Goal: Task Accomplishment & Management: Complete application form

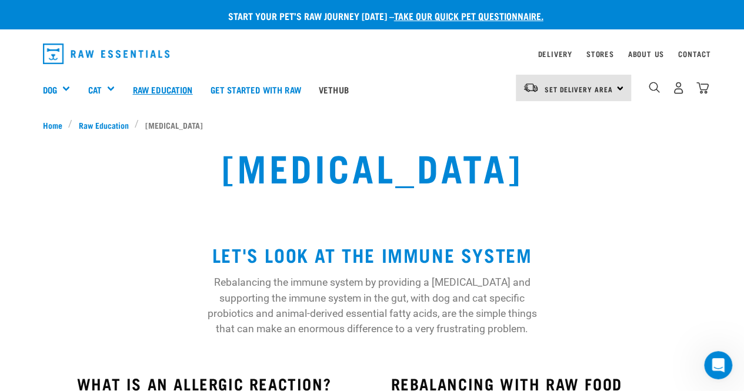
click at [161, 89] on link "Raw Education" at bounding box center [162, 89] width 78 height 47
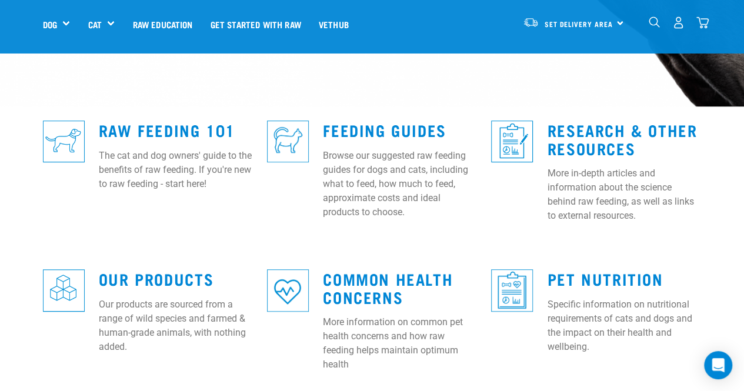
scroll to position [294, 0]
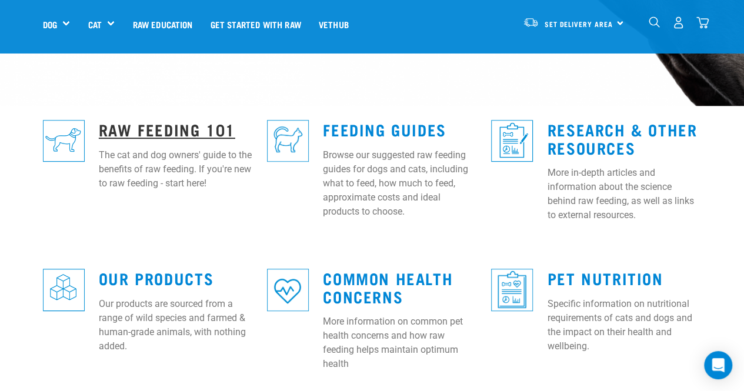
click at [119, 125] on link "Raw Feeding 101" at bounding box center [167, 129] width 136 height 9
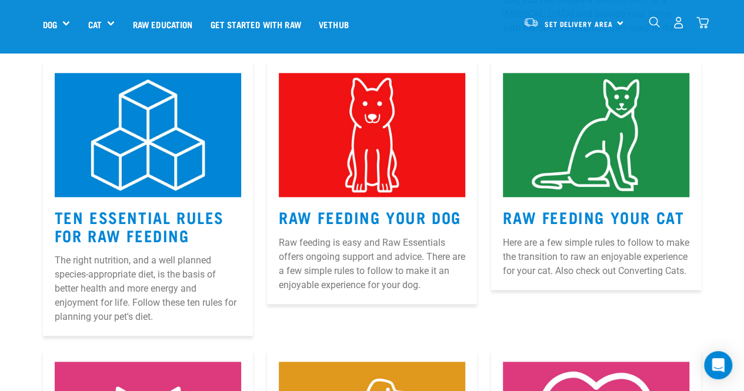
scroll to position [529, 0]
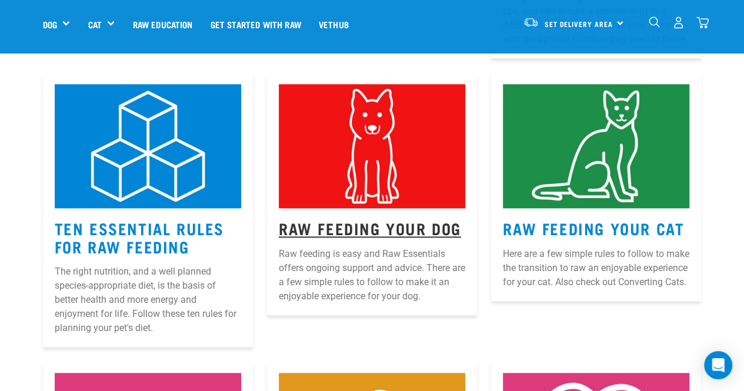
click at [354, 223] on link "Raw Feeding Your Dog" at bounding box center [370, 227] width 182 height 9
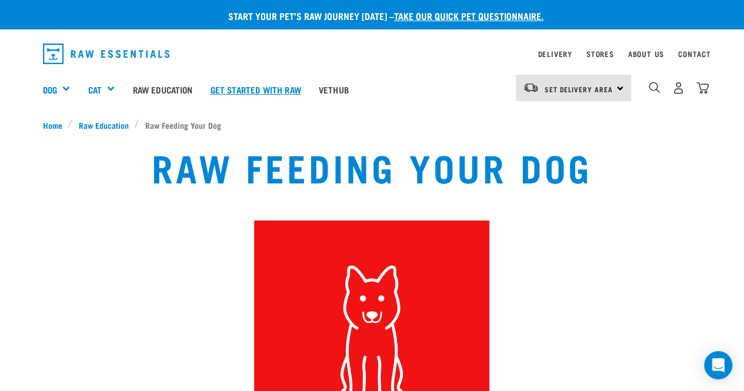
click at [265, 90] on link "Get started with Raw" at bounding box center [256, 89] width 108 height 47
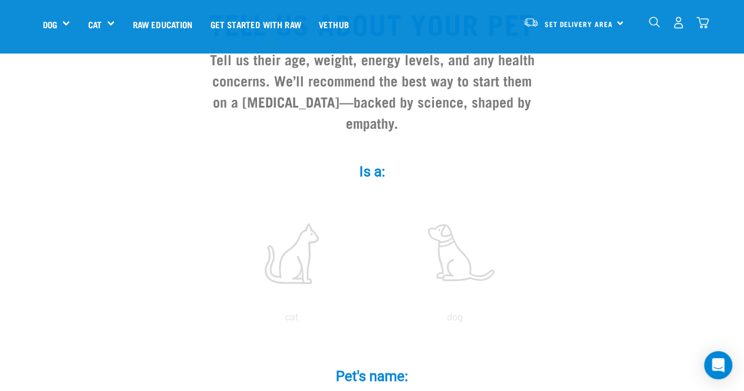
scroll to position [176, 0]
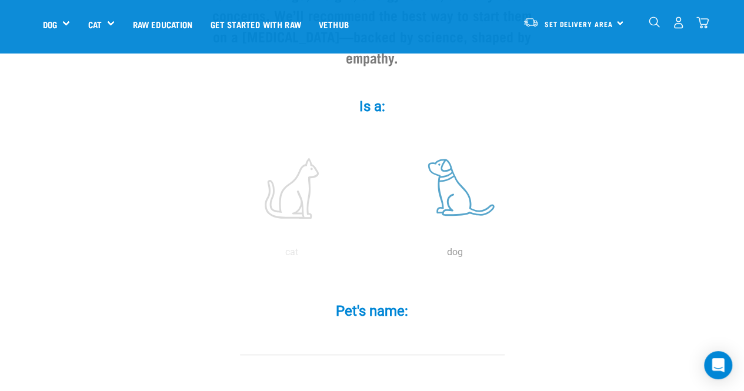
click at [461, 189] on label at bounding box center [455, 188] width 159 height 100
click at [373, 255] on input "radio" at bounding box center [373, 255] width 0 height 0
click at [386, 329] on input "Pet's name: *" at bounding box center [372, 342] width 265 height 26
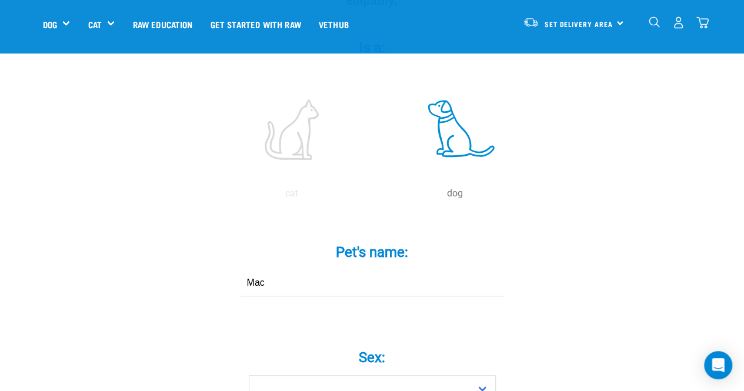
scroll to position [294, 0]
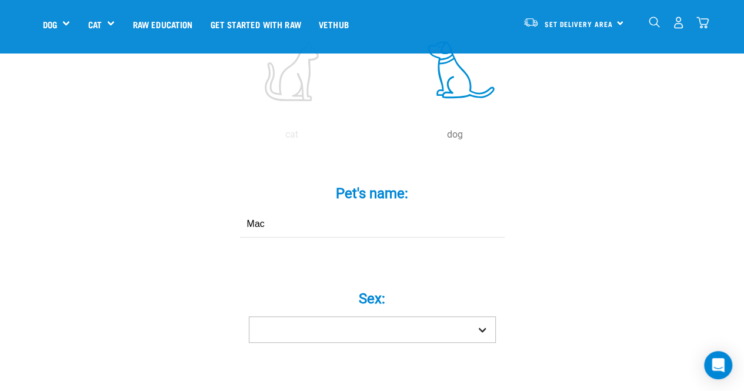
type input "Mac"
click at [376, 316] on select "Boy Girl" at bounding box center [372, 329] width 247 height 26
select select "boy"
click at [249, 316] on select "Boy Girl" at bounding box center [372, 329] width 247 height 26
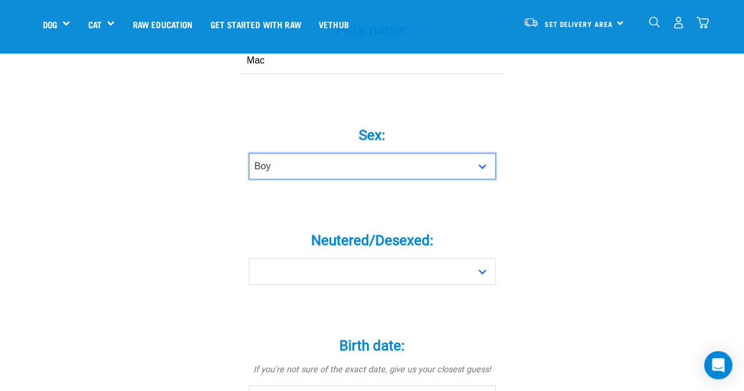
scroll to position [470, 0]
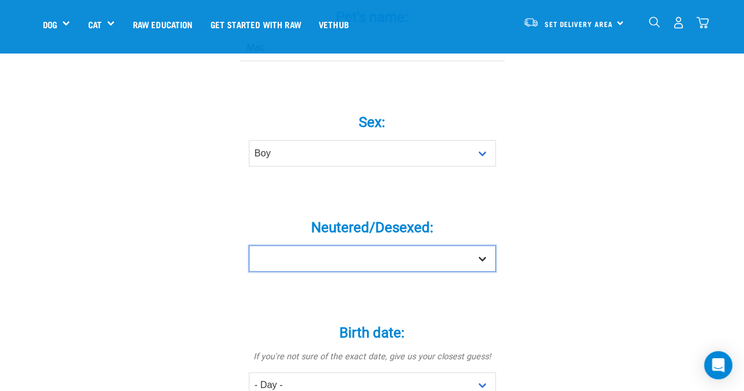
click at [476, 245] on select "Yes No" at bounding box center [372, 258] width 247 height 26
select select "yes"
click at [249, 245] on select "Yes No" at bounding box center [372, 258] width 247 height 26
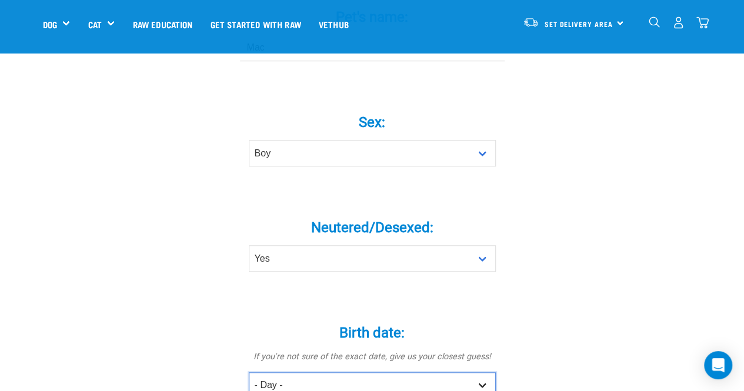
click at [475, 372] on select "- Day - 1 2 3 4 5 6 7 8 9 10 11 12 13 14 15 16 17 18 19 20 21 22 23 24 25 26 27" at bounding box center [372, 385] width 247 height 26
select select "15"
click at [249, 372] on select "- Day - 1 2 3 4 5 6 7 8 9 10 11 12 13 14 15 16 17 18 19 20 21 22 23 24 25 26 27" at bounding box center [372, 385] width 247 height 26
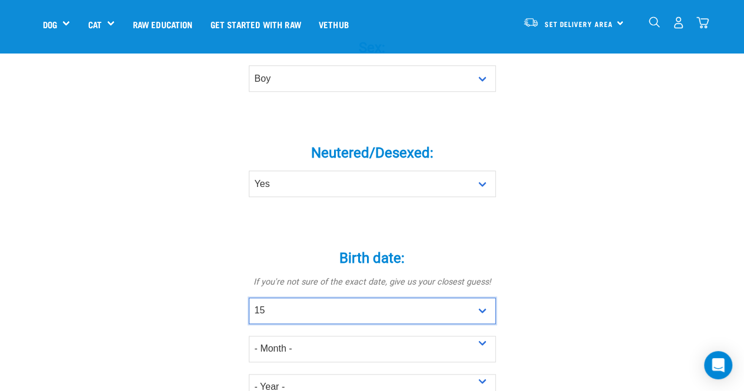
scroll to position [705, 0]
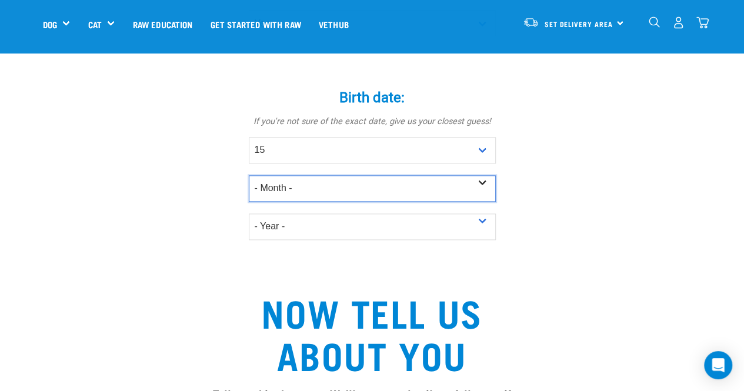
click at [291, 175] on select "- Month - January February March April May June July August September October N…" at bounding box center [372, 188] width 247 height 26
select select "November"
click at [249, 175] on select "- Month - January February March April May June July August September October N…" at bounding box center [372, 188] width 247 height 26
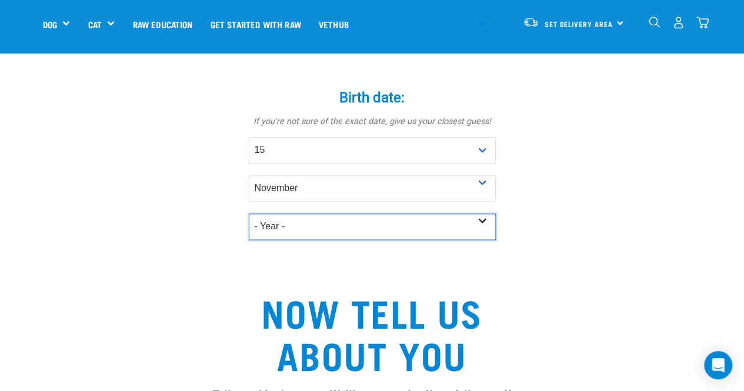
click at [299, 213] on select "- Year - 2025 2024 2023 2022 2021 2020 2019 2018 2017 2016 2015 2014 2013 2012" at bounding box center [372, 226] width 247 height 26
select select "2023"
click at [249, 213] on select "- Year - 2025 2024 2023 2022 2021 2020 2019 2018 2017 2016 2015 2014 2013 2012" at bounding box center [372, 226] width 247 height 26
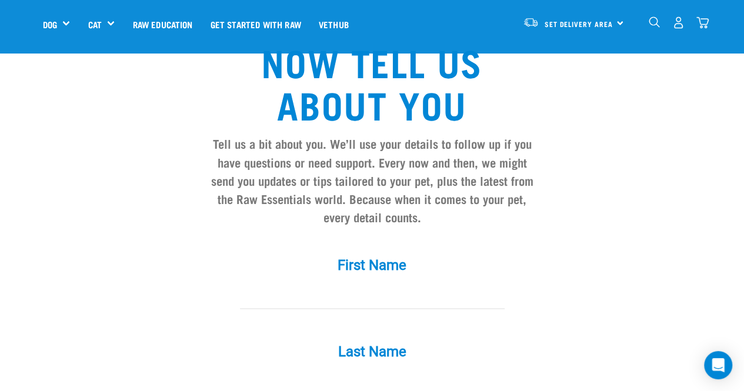
scroll to position [999, 0]
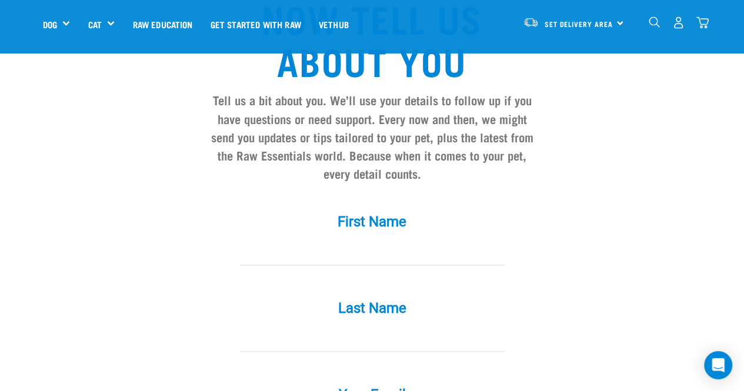
click at [370, 239] on input "First Name *" at bounding box center [372, 252] width 265 height 26
type input "Louise"
type input "MCLELLAN"
type input "louise.tony@xtra.co.nz"
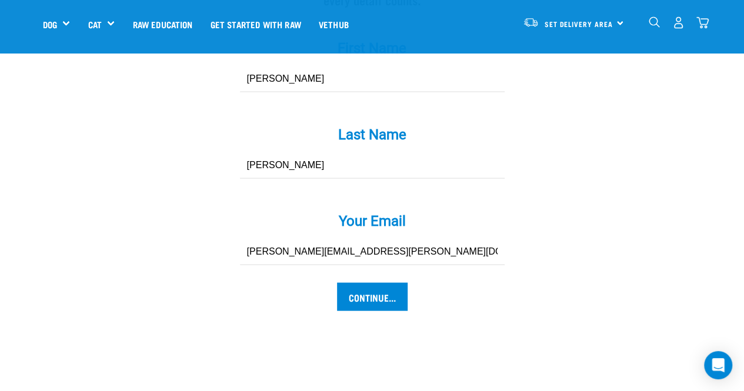
scroll to position [1176, 0]
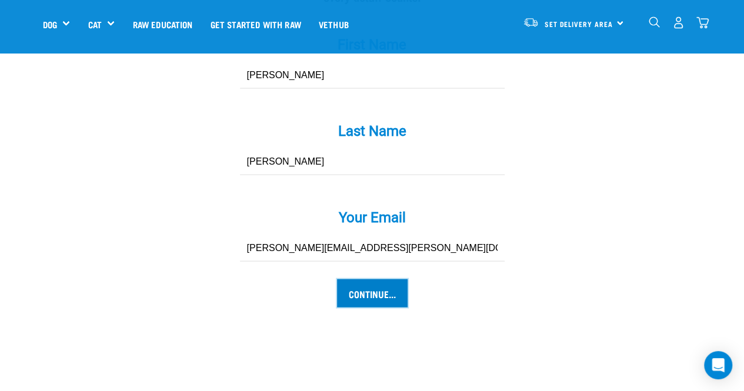
click at [381, 279] on input "Continue..." at bounding box center [372, 293] width 71 height 28
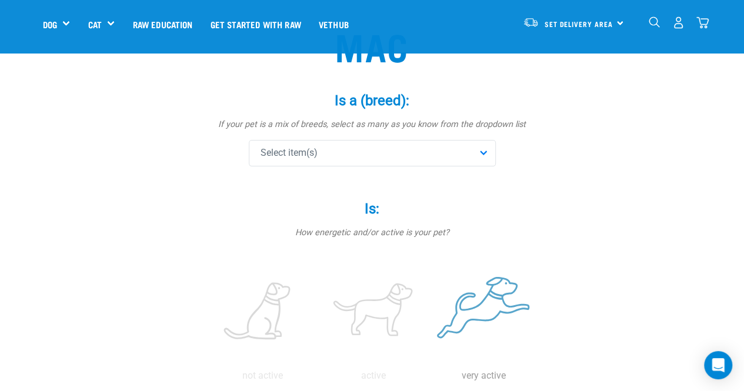
scroll to position [118, 0]
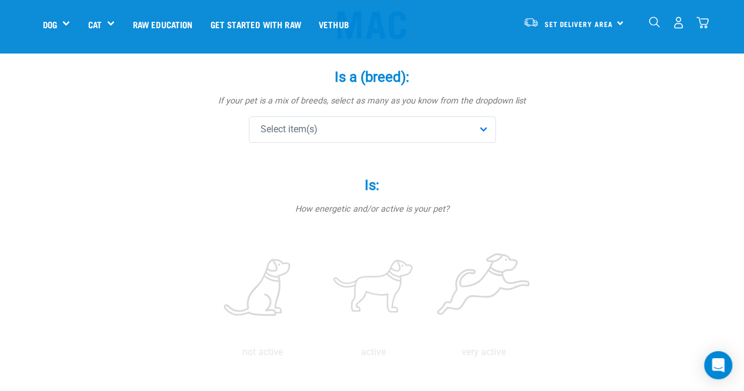
click at [434, 131] on div "Select item(s)" at bounding box center [372, 129] width 247 height 26
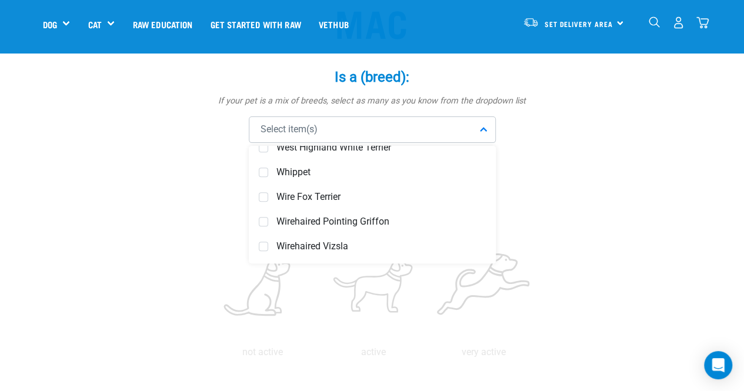
scroll to position [4951, 0]
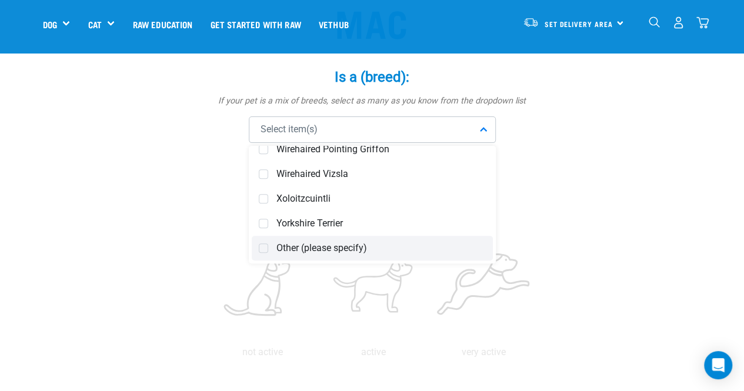
click at [282, 248] on span "Other (please specify)" at bounding box center [380, 248] width 209 height 12
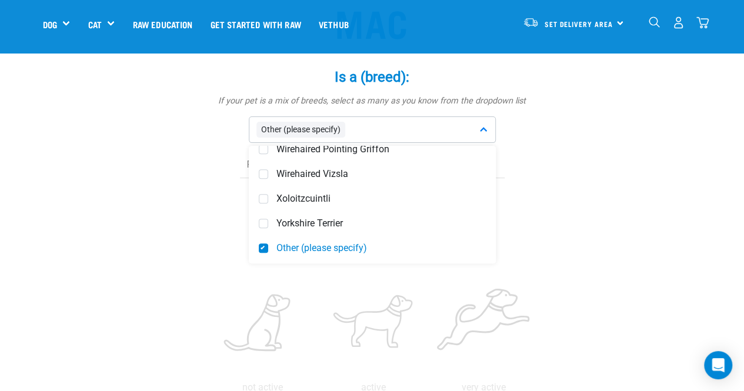
click at [233, 166] on div at bounding box center [372, 165] width 353 height 26
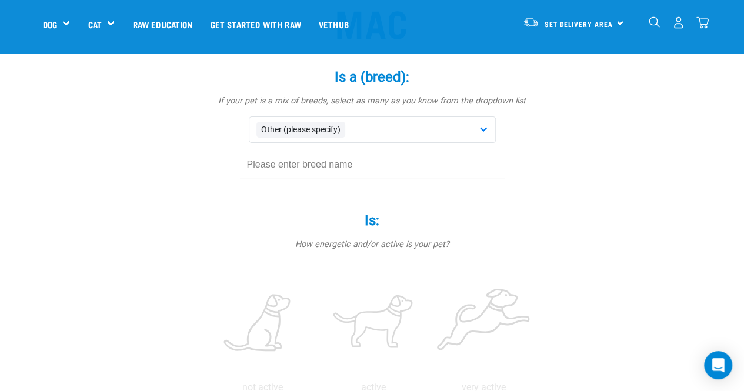
click at [321, 189] on div "Is a (breed): * If your pet is a mix of breeds, select as many as you know from…" at bounding box center [372, 123] width 353 height 143
click at [371, 183] on div "Is a (breed): * If your pet is a mix of breeds, select as many as you know from…" at bounding box center [372, 123] width 353 height 143
click at [346, 162] on input "text" at bounding box center [372, 165] width 265 height 26
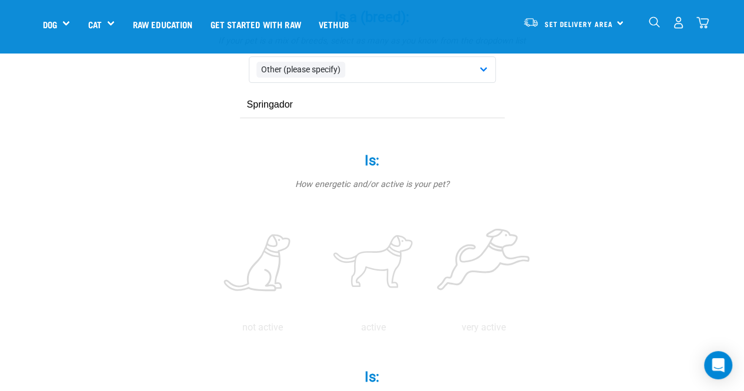
scroll to position [235, 0]
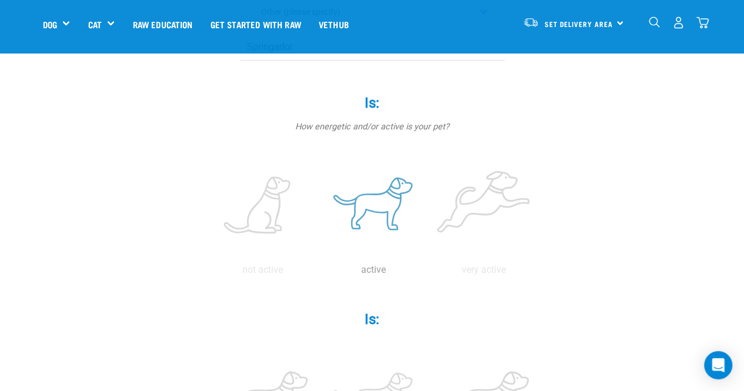
type input "Springador"
click at [379, 216] on label at bounding box center [373, 206] width 106 height 100
click at [318, 273] on input "radio" at bounding box center [318, 273] width 0 height 0
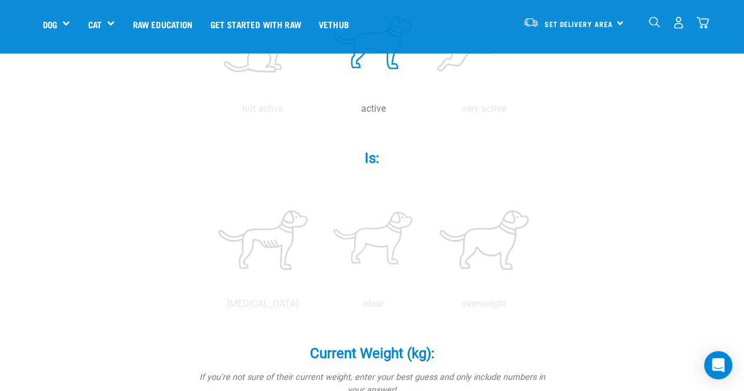
scroll to position [411, 0]
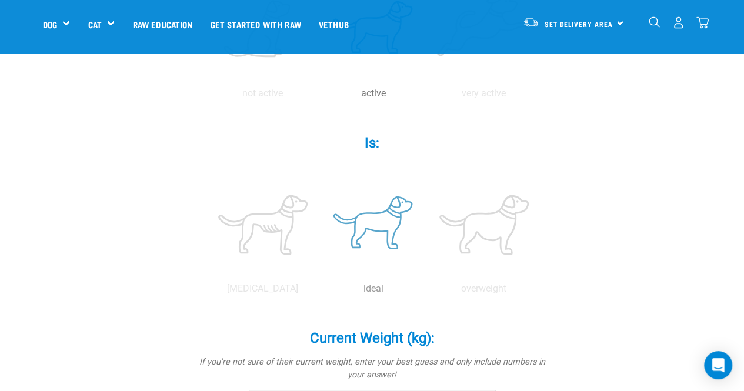
click at [364, 237] on label at bounding box center [373, 225] width 106 height 100
click at [318, 292] on input "radio" at bounding box center [318, 292] width 0 height 0
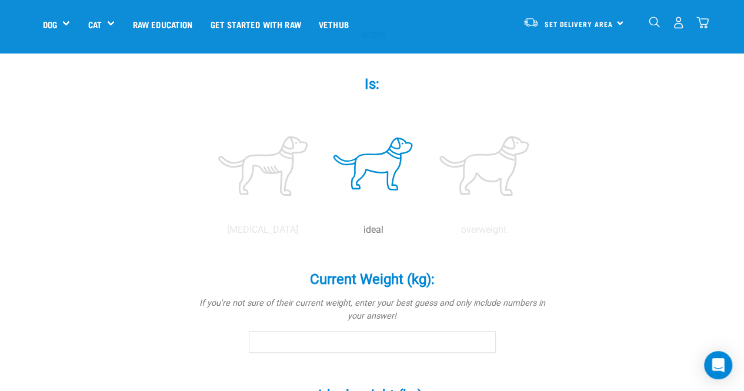
scroll to position [588, 0]
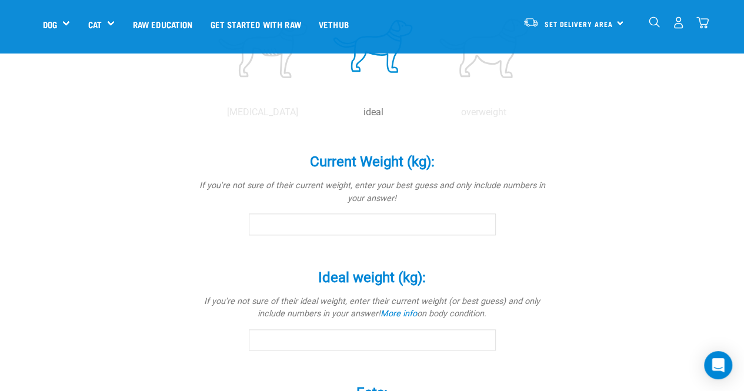
click at [363, 226] on input "Current Weight (kg): *" at bounding box center [372, 223] width 247 height 21
type input "23.5"
click at [282, 339] on input "Ideal weight (kg): *" at bounding box center [372, 339] width 247 height 21
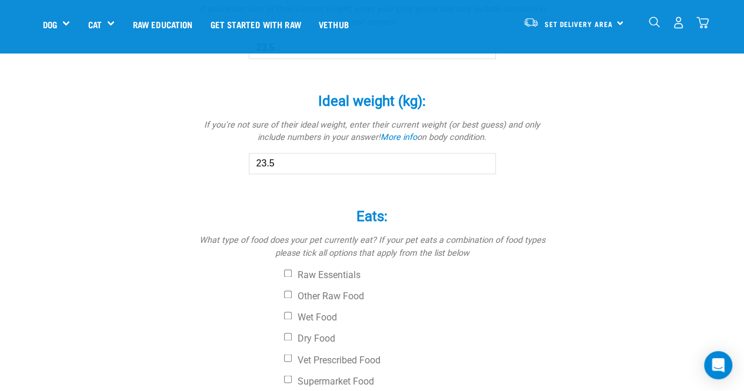
scroll to position [823, 0]
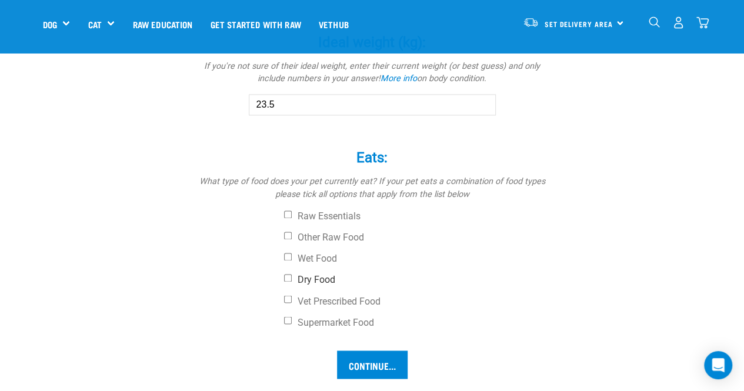
type input "23.5"
click at [287, 275] on input "Dry Food" at bounding box center [288, 278] width 8 height 8
checkbox input "true"
click at [286, 256] on input "Wet Food" at bounding box center [288, 257] width 8 height 8
checkbox input "true"
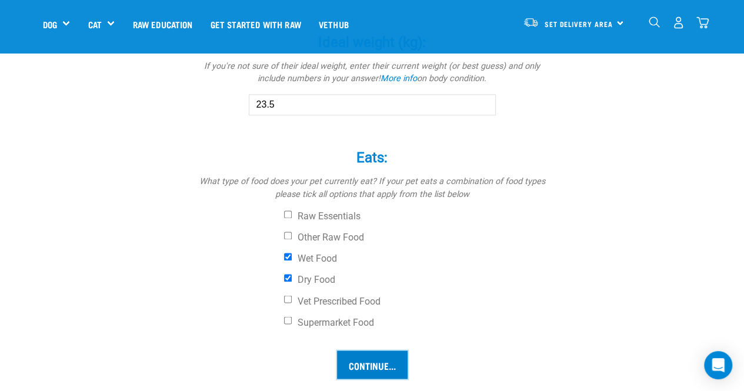
click at [377, 365] on input "Continue..." at bounding box center [372, 364] width 71 height 28
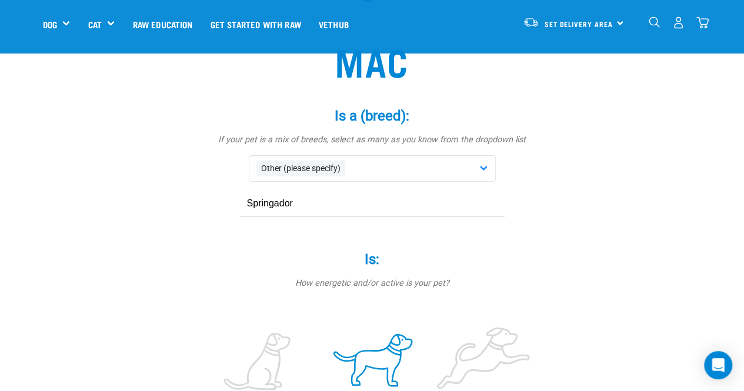
scroll to position [118, 0]
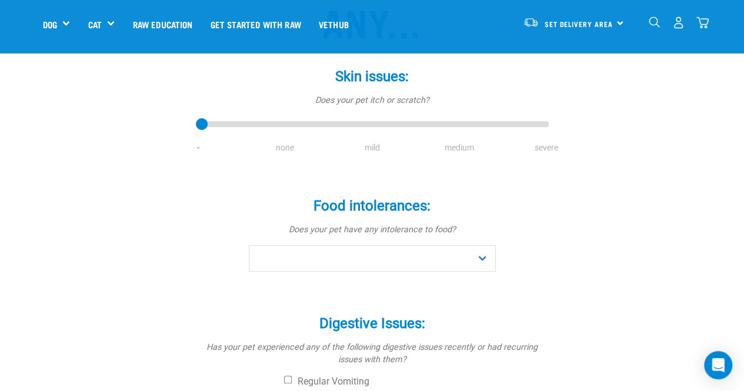
scroll to position [176, 0]
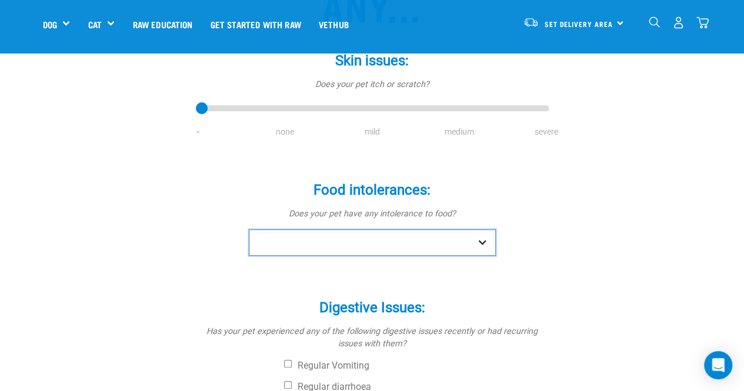
click at [446, 249] on select "No Yes" at bounding box center [372, 242] width 247 height 26
select select "yes"
click at [249, 229] on select "No Yes" at bounding box center [372, 242] width 247 height 26
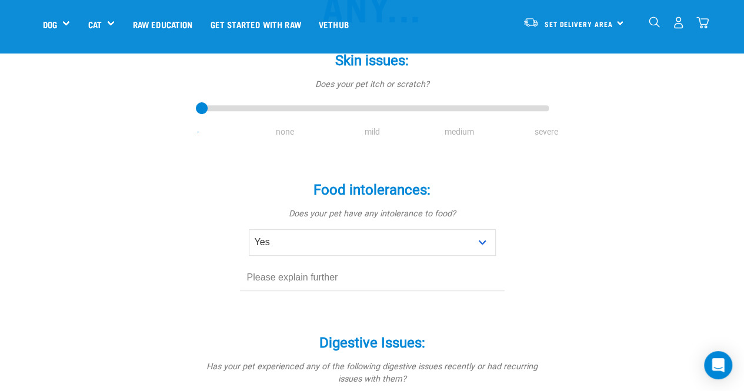
click at [277, 301] on div "Food intolerances: * Does your pet have any intolerance to food? No Yes" at bounding box center [372, 236] width 353 height 143
click at [311, 299] on div "Food intolerances: * Does your pet have any intolerance to food? No Yes" at bounding box center [372, 236] width 353 height 143
click at [312, 278] on input "text" at bounding box center [372, 278] width 265 height 26
drag, startPoint x: 344, startPoint y: 282, endPoint x: 143, endPoint y: 279, distance: 201.0
click at [143, 279] on div "Does Mac have any... Skin issues: * Does your pet itch or scratch? - none mild …" at bounding box center [372, 353] width 658 height 871
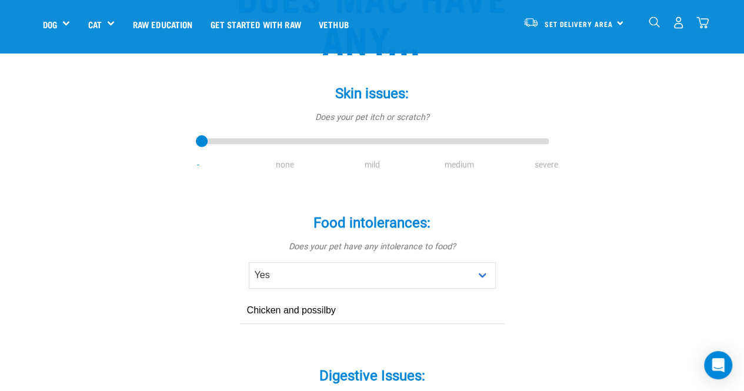
scroll to position [118, 0]
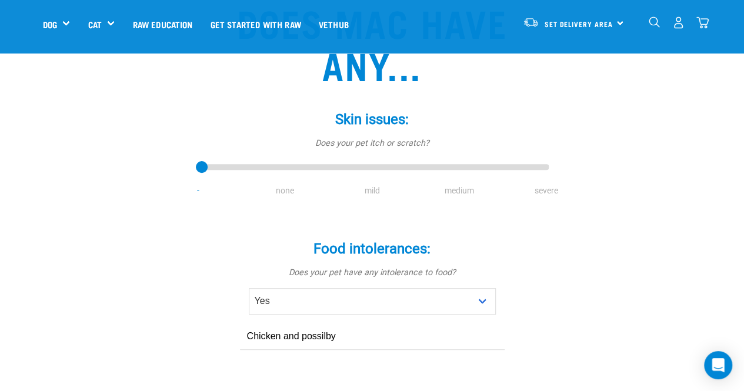
click at [338, 339] on input "Chicken and possilby" at bounding box center [372, 336] width 265 height 26
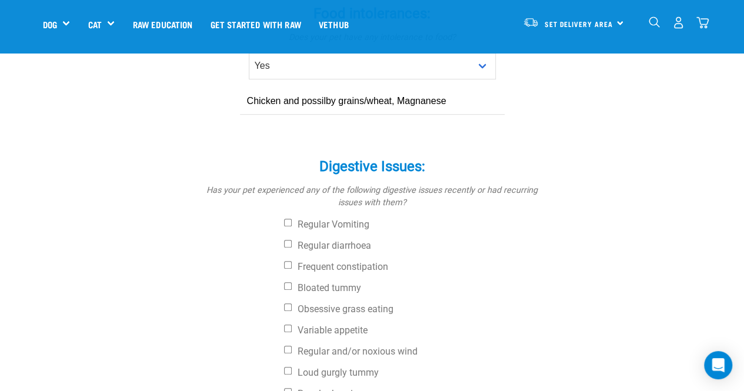
scroll to position [411, 0]
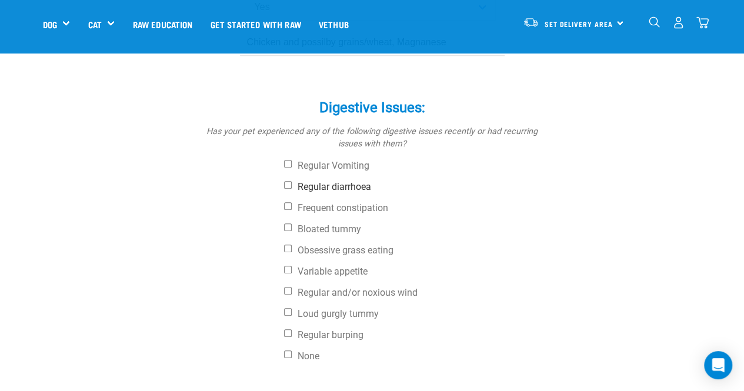
type input "Chicken and possilby grains/wheat, Magnanese"
click at [285, 183] on input "Regular diarrhoea" at bounding box center [288, 185] width 8 height 8
checkbox input "true"
click at [286, 250] on input "Obsessive grass eating" at bounding box center [288, 249] width 8 height 8
checkbox input "true"
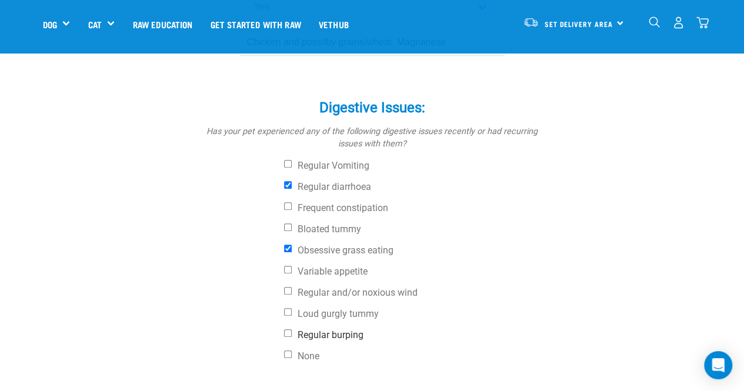
click at [287, 336] on input "Regular burping" at bounding box center [288, 333] width 8 height 8
checkbox input "true"
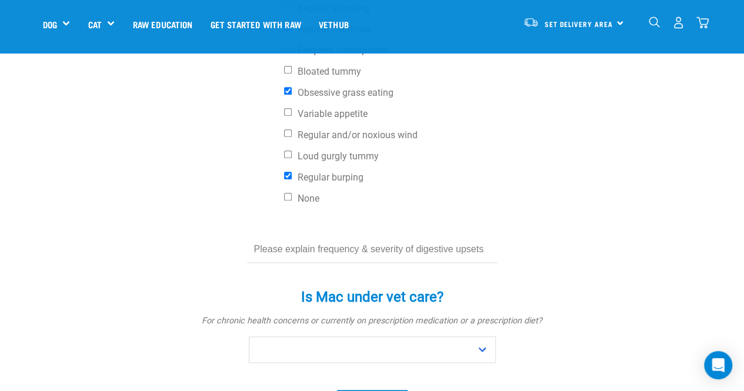
scroll to position [588, 0]
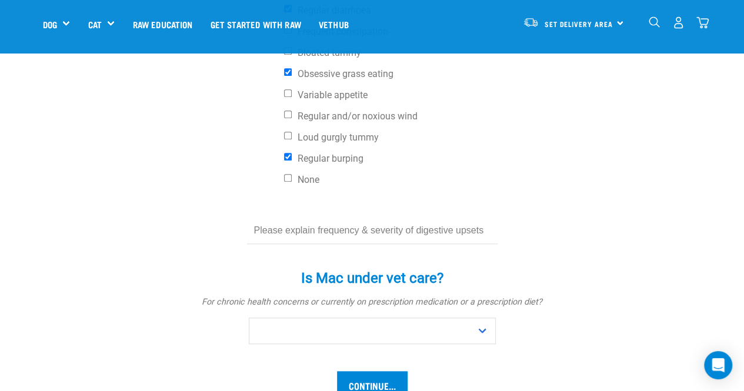
click at [304, 236] on input "text" at bounding box center [372, 230] width 250 height 26
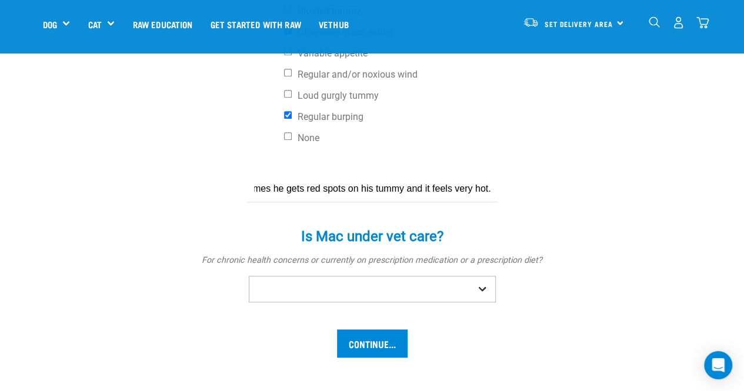
scroll to position [647, 0]
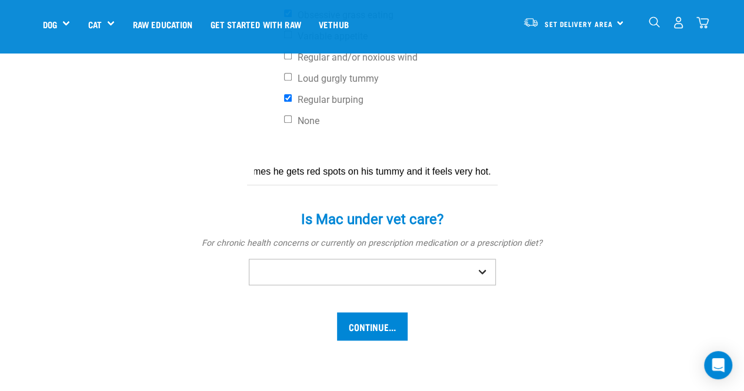
type input "His poo's start of hard and then turn very soft. Sometimes he gets red spots on…"
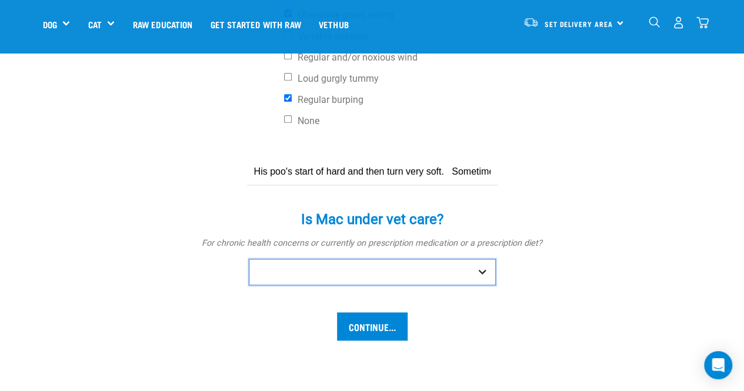
click at [476, 272] on select "No Yes" at bounding box center [372, 272] width 247 height 26
select select "yes"
click at [249, 259] on select "No Yes" at bounding box center [372, 272] width 247 height 26
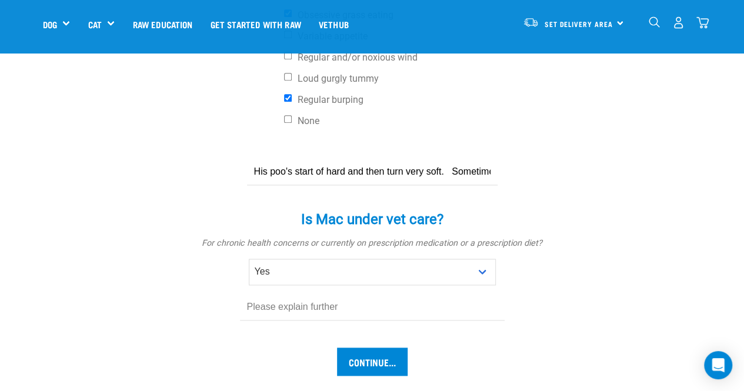
click at [276, 332] on div "Is Mac under vet care? * For chronic health concerns or currently on prescripti…" at bounding box center [372, 266] width 353 height 143
click at [291, 307] on input "text" at bounding box center [372, 307] width 265 height 26
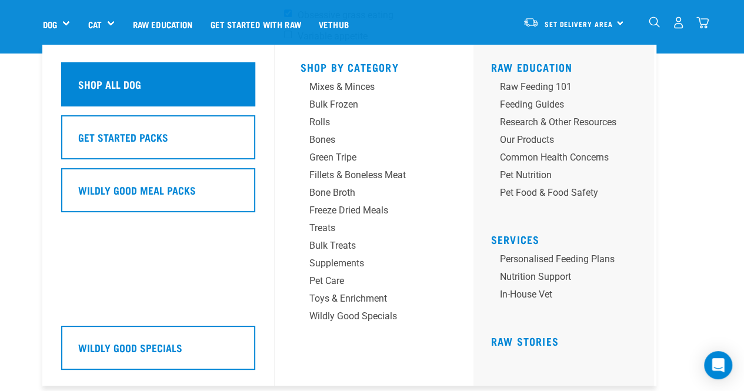
click at [111, 93] on div "Shop All Dog" at bounding box center [158, 84] width 194 height 44
